Goal: Transaction & Acquisition: Purchase product/service

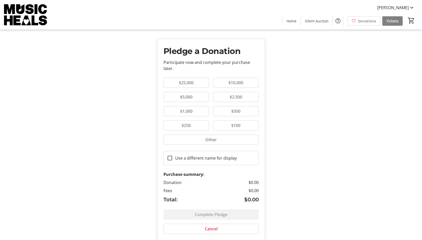
scroll to position [18, 0]
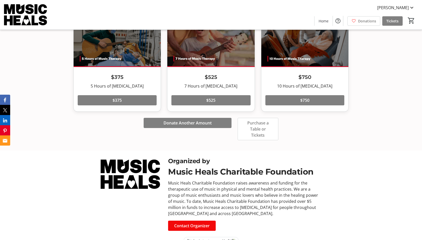
scroll to position [566, 0]
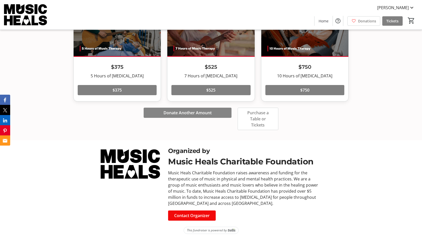
click at [226, 111] on span at bounding box center [188, 113] width 88 height 12
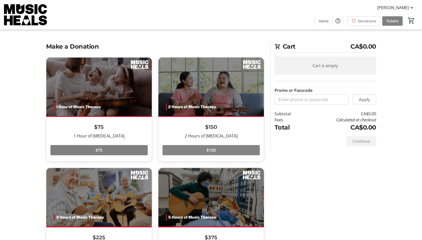
click at [221, 151] on span at bounding box center [211, 150] width 97 height 12
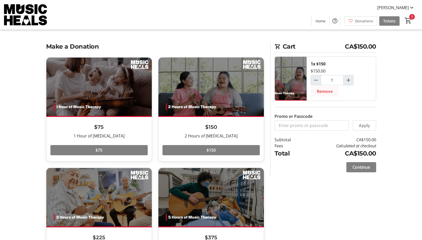
click at [321, 91] on span "Remove" at bounding box center [325, 91] width 16 height 6
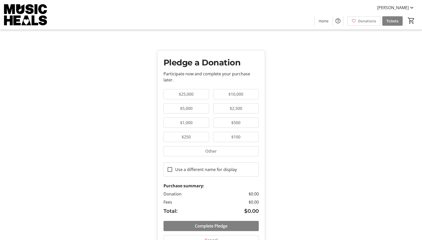
scroll to position [18, 0]
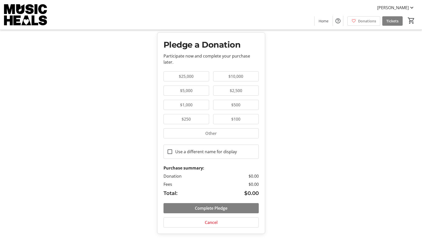
click at [231, 116] on span "$100" at bounding box center [235, 119] width 15 height 6
click at [189, 117] on span "$250" at bounding box center [186, 119] width 15 height 6
click at [232, 106] on span "$500" at bounding box center [235, 105] width 15 height 6
click at [189, 102] on span "$1,000" at bounding box center [186, 105] width 19 height 6
click at [191, 89] on span "$5,000" at bounding box center [186, 91] width 19 height 6
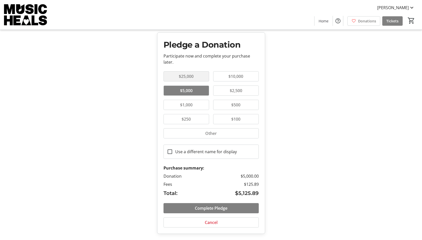
click at [190, 77] on span "$25,000" at bounding box center [186, 76] width 21 height 6
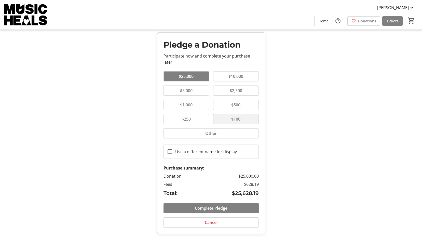
click at [225, 122] on button "$100" at bounding box center [236, 119] width 45 height 10
click at [366, 20] on span "Donations" at bounding box center [367, 20] width 18 height 5
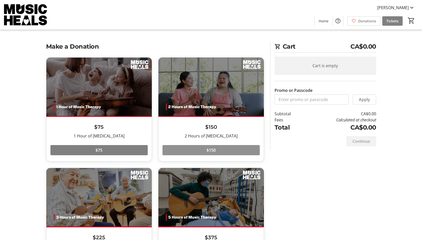
click at [201, 149] on span at bounding box center [211, 150] width 97 height 12
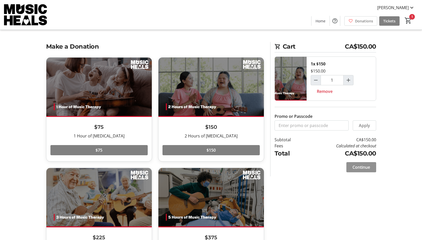
click at [351, 170] on span at bounding box center [362, 167] width 30 height 12
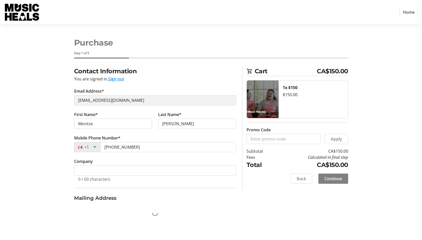
select select "CA"
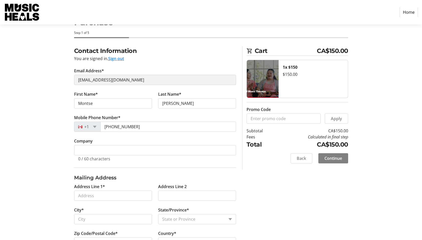
scroll to position [40, 0]
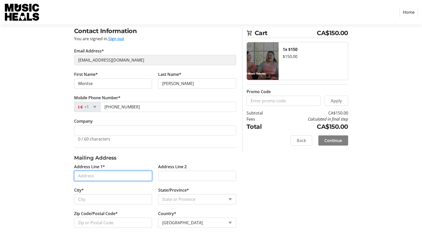
click at [112, 177] on input "Address Line 1*" at bounding box center [113, 176] width 78 height 10
type input "[STREET_ADDRESS]"
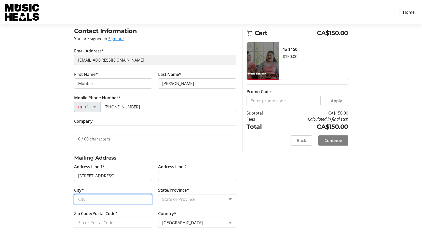
type input "Burnaby"
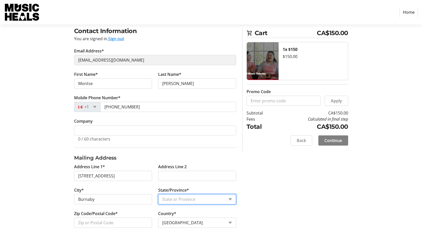
select select "BC"
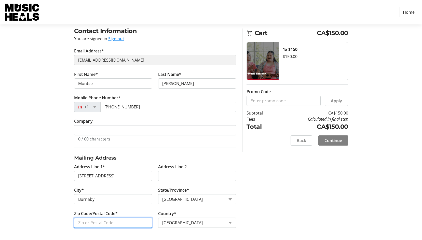
type input "V5B 4S4"
click at [330, 141] on span "Continue" at bounding box center [334, 141] width 18 height 6
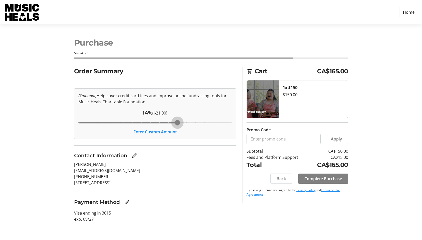
drag, startPoint x: 140, startPoint y: 122, endPoint x: 179, endPoint y: 124, distance: 39.6
click at [179, 124] on input "Cover fees percentage" at bounding box center [155, 122] width 164 height 11
drag, startPoint x: 179, startPoint y: 124, endPoint x: 80, endPoint y: 116, distance: 99.9
click at [80, 117] on input "Cover fees percentage" at bounding box center [155, 122] width 164 height 11
drag, startPoint x: 81, startPoint y: 122, endPoint x: 123, endPoint y: 123, distance: 42.3
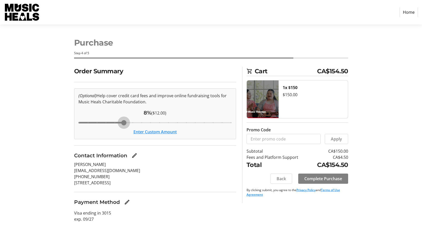
click at [123, 123] on input "Cover fees percentage" at bounding box center [155, 122] width 164 height 11
drag, startPoint x: 123, startPoint y: 123, endPoint x: 70, endPoint y: 121, distance: 53.8
click at [73, 121] on input "Cover fees percentage" at bounding box center [155, 122] width 164 height 11
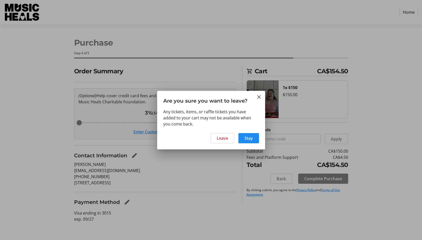
click at [256, 98] on h3 "Are you sure you want to leave?" at bounding box center [211, 100] width 108 height 18
click at [258, 97] on mat-icon "Close" at bounding box center [259, 97] width 6 height 6
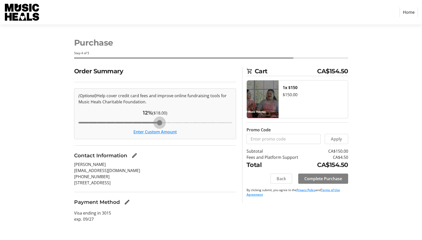
drag, startPoint x: 80, startPoint y: 121, endPoint x: 157, endPoint y: 121, distance: 77.0
click at [157, 121] on input "Cover fees percentage" at bounding box center [155, 122] width 164 height 11
drag, startPoint x: 157, startPoint y: 121, endPoint x: 241, endPoint y: 128, distance: 84.6
click at [241, 128] on div "Order Summary (Optional) Help cover credit card fees and improve online fundrai…" at bounding box center [211, 148] width 336 height 162
drag, startPoint x: 232, startPoint y: 122, endPoint x: 150, endPoint y: 111, distance: 82.9
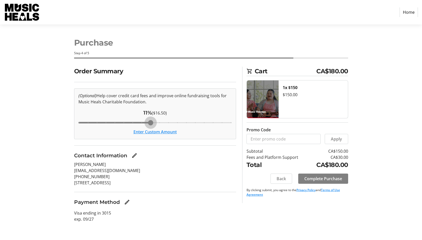
click at [150, 117] on input "Cover fees percentage" at bounding box center [155, 122] width 164 height 11
drag, startPoint x: 147, startPoint y: 119, endPoint x: 75, endPoint y: 115, distance: 72.0
click at [75, 117] on input "Cover fees percentage" at bounding box center [155, 122] width 164 height 11
drag, startPoint x: 77, startPoint y: 121, endPoint x: 87, endPoint y: 122, distance: 10.0
click at [87, 122] on input "Cover fees percentage" at bounding box center [155, 122] width 164 height 11
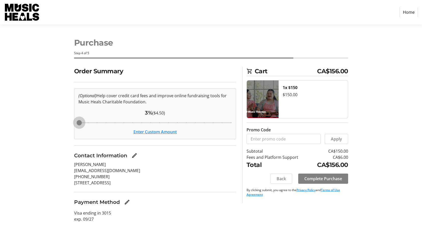
drag, startPoint x: 87, startPoint y: 122, endPoint x: 75, endPoint y: 122, distance: 12.2
type input "3"
click at [75, 122] on input "Cover fees percentage" at bounding box center [155, 122] width 164 height 11
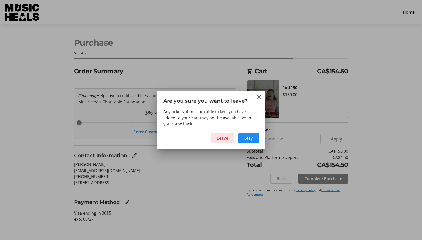
click at [224, 138] on span "Leave" at bounding box center [222, 138] width 11 height 6
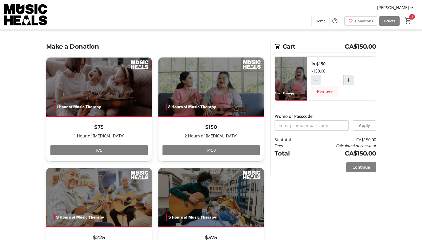
click at [326, 88] on span at bounding box center [325, 91] width 28 height 12
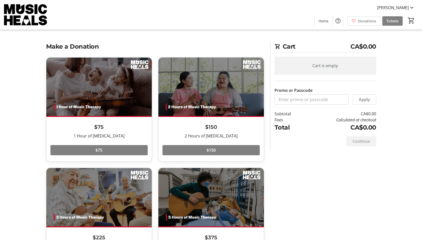
click at [23, 12] on img at bounding box center [25, 14] width 45 height 25
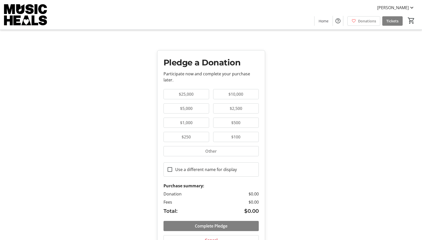
click at [341, 83] on div "Pledge a Donation Participate now and complete your purchase later. $25,000 $10…" at bounding box center [211, 129] width 422 height 258
click at [316, 69] on div "Pledge a Donation Participate now and complete your purchase later. $25,000 $10…" at bounding box center [211, 129] width 422 height 258
